Goal: Check status: Check status

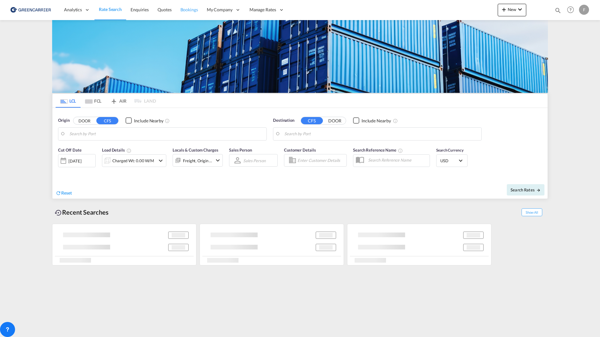
click at [186, 7] on span "Bookings" at bounding box center [189, 10] width 18 height 6
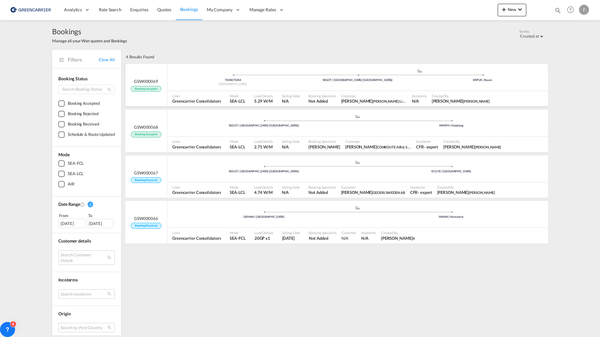
click at [497, 88] on div "75454 | 75454 Sweden .a{fill:#aaa8ad;} .a{fill:#aaa8ad;} SEGOT | [GEOGRAPHIC_DA…" at bounding box center [357, 79] width 381 height 20
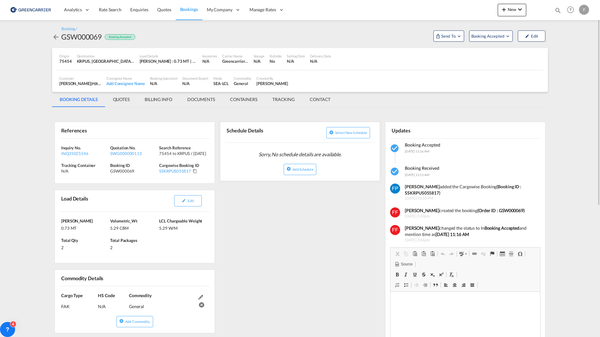
click at [71, 36] on div "GSW000069" at bounding box center [81, 37] width 40 height 10
copy div "GSW000069"
